Goal: Navigation & Orientation: Find specific page/section

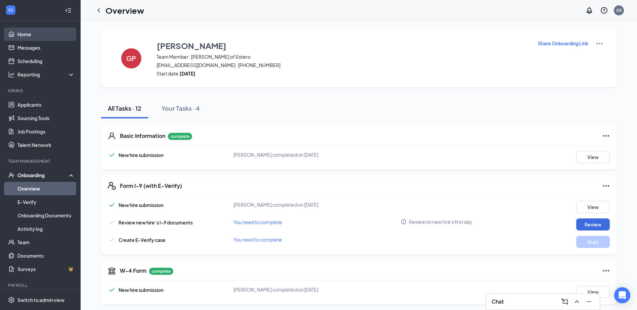
click at [37, 37] on link "Home" at bounding box center [45, 34] width 57 height 13
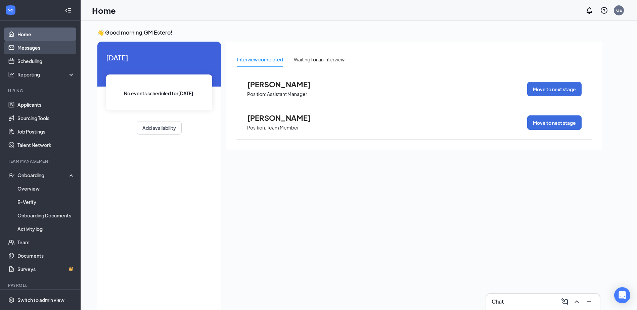
click at [34, 50] on link "Messages" at bounding box center [45, 47] width 57 height 13
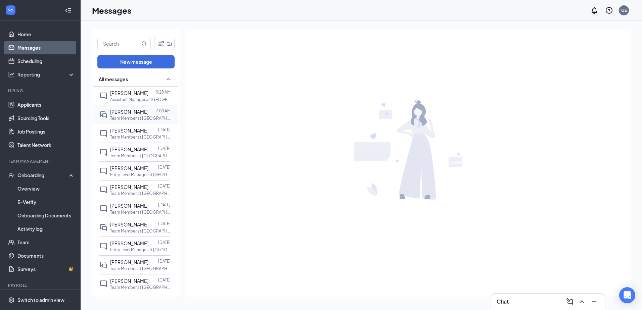
click at [117, 113] on span "[PERSON_NAME]" at bounding box center [129, 112] width 38 height 6
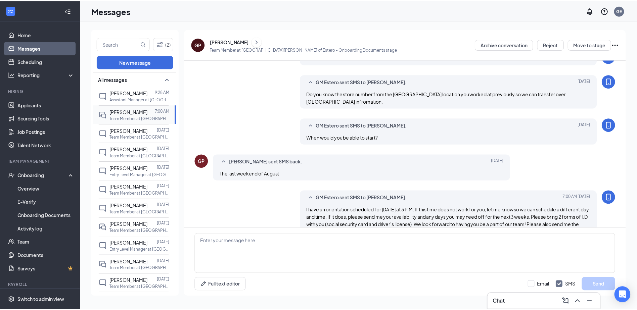
scroll to position [122, 0]
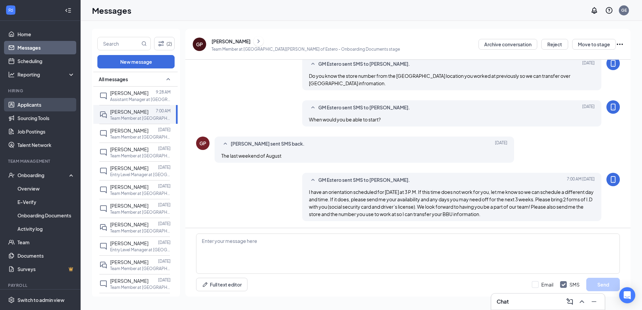
click at [25, 109] on link "Applicants" at bounding box center [45, 104] width 57 height 13
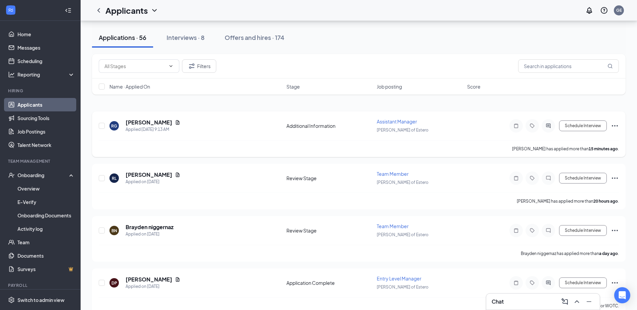
scroll to position [34, 0]
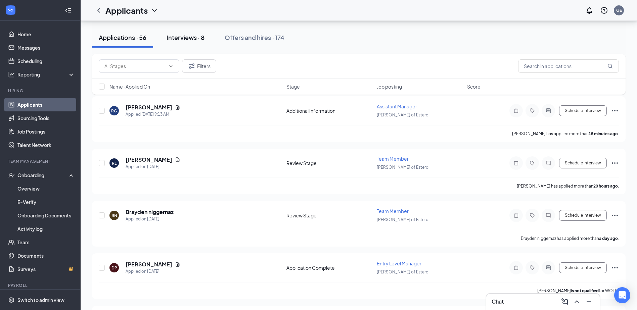
click at [191, 40] on div "Interviews · 8" at bounding box center [186, 37] width 38 height 8
